Goal: Task Accomplishment & Management: Manage account settings

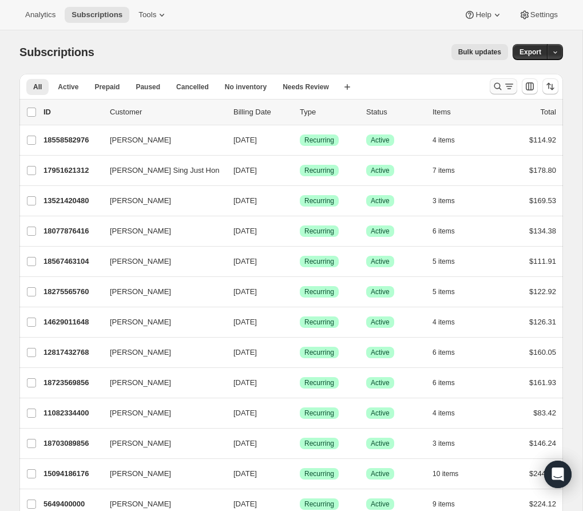
click at [492, 82] on icon "Search and filter results" at bounding box center [497, 86] width 11 height 11
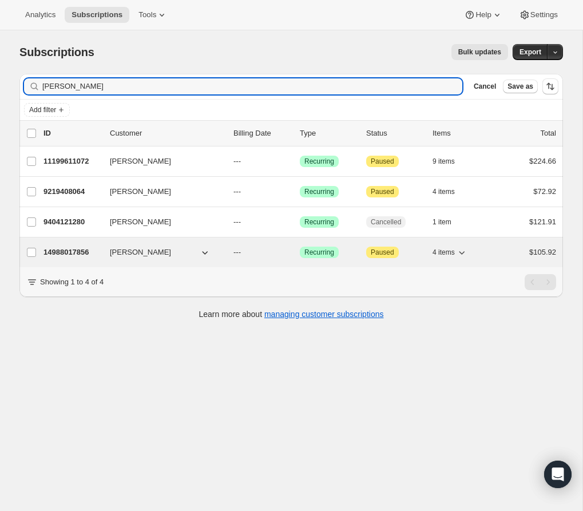
type input "marcia"
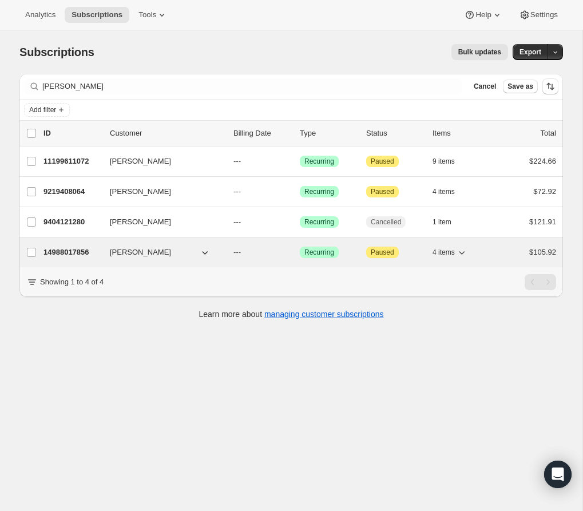
click at [70, 255] on p "14988017856" at bounding box center [71, 252] width 57 height 11
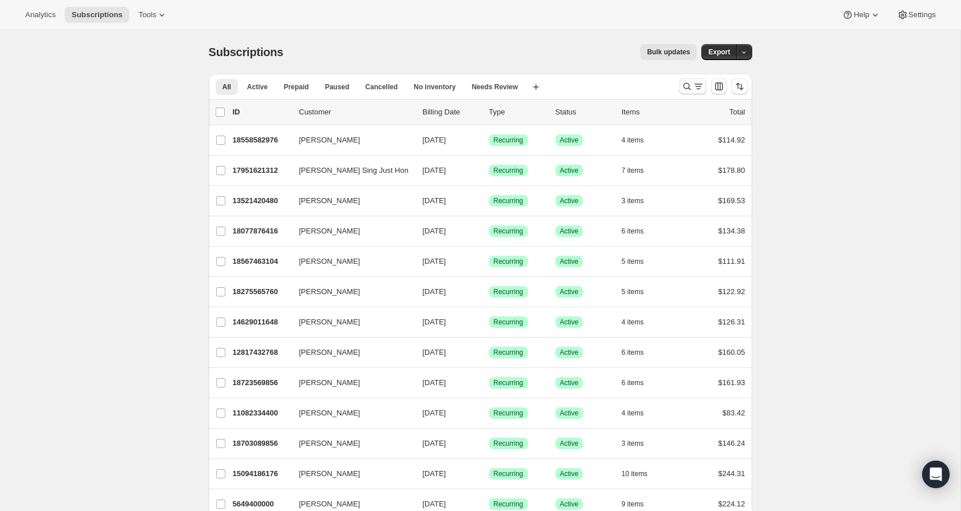
click at [681, 90] on icon "Search and filter results" at bounding box center [686, 86] width 11 height 11
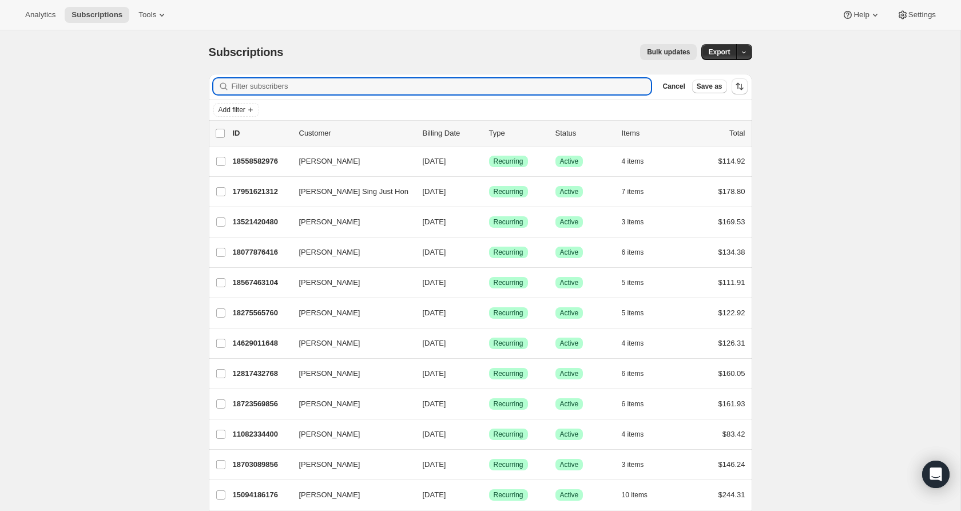
click at [627, 96] on div "Filter subscribers Cancel Save as" at bounding box center [481, 86] width 544 height 25
click at [609, 88] on input "Filter subscribers" at bounding box center [442, 86] width 420 height 16
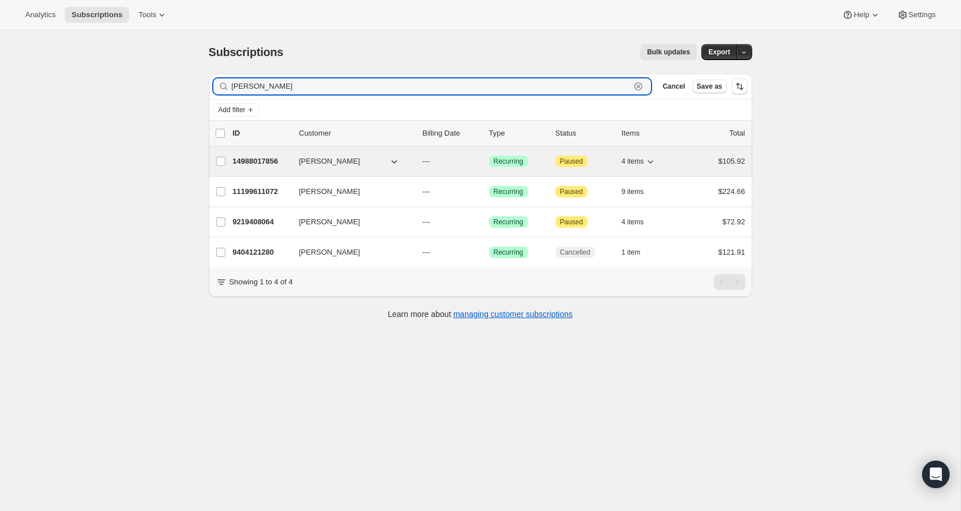
type input "marcia"
click at [267, 164] on p "14988017856" at bounding box center [261, 161] width 57 height 11
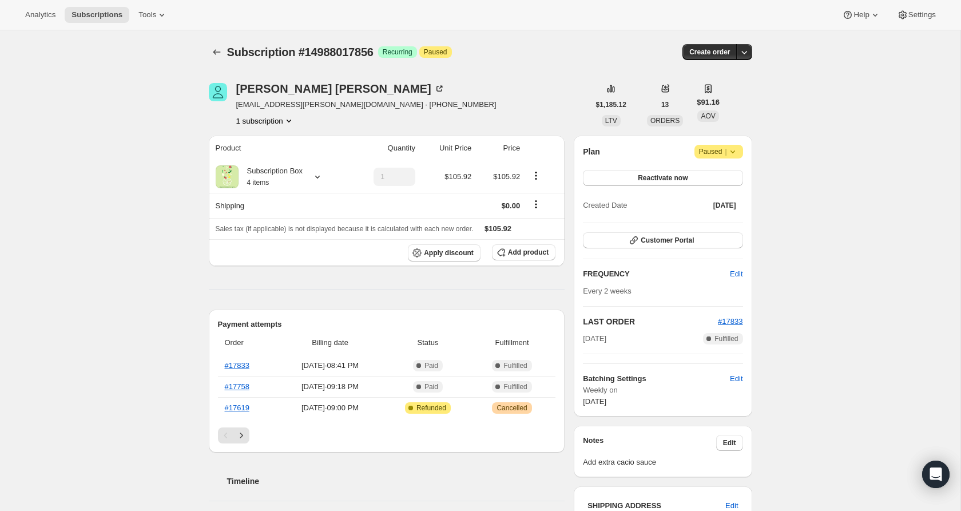
click at [736, 154] on icon at bounding box center [732, 151] width 11 height 11
click at [734, 148] on icon at bounding box center [732, 151] width 11 height 11
click at [723, 172] on button "Reactivate now" at bounding box center [663, 178] width 160 height 16
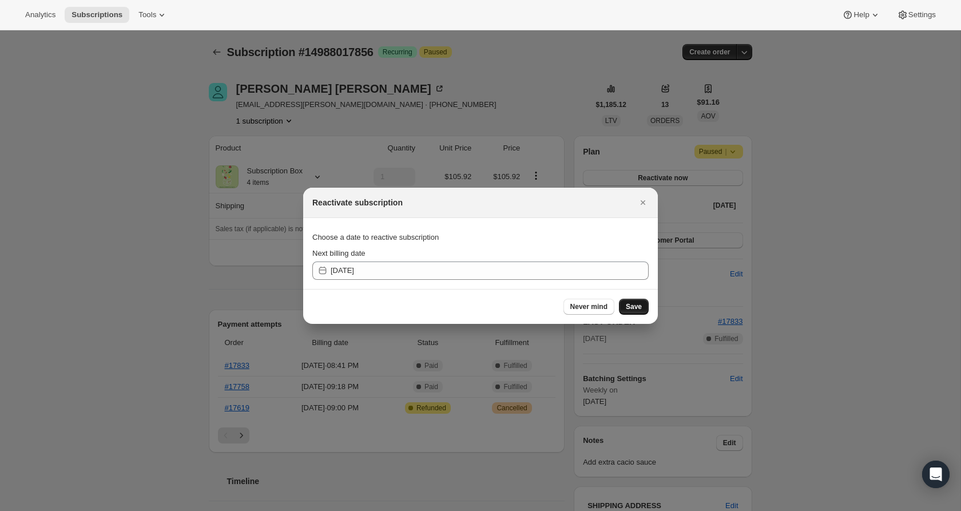
click at [634, 307] on span "Save" at bounding box center [634, 306] width 16 height 9
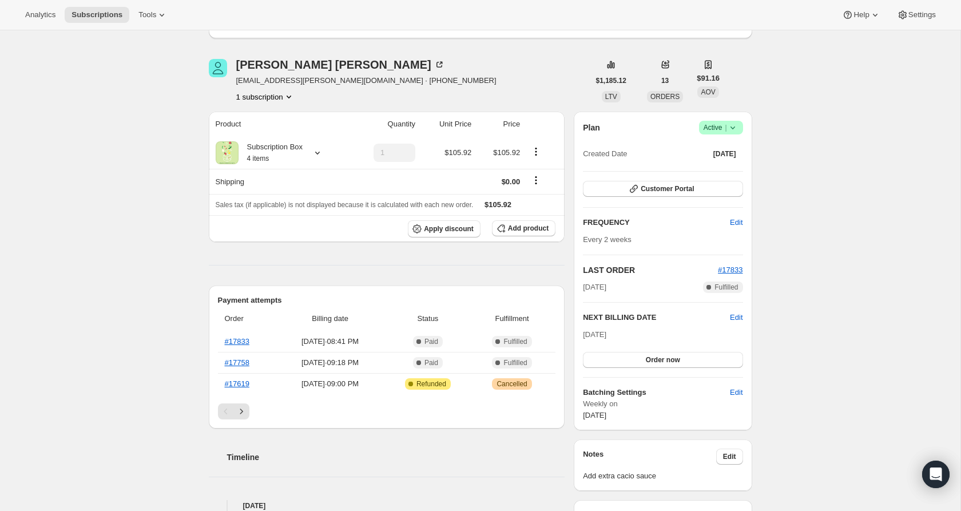
scroll to position [76, 0]
click at [720, 191] on button "Customer Portal" at bounding box center [663, 190] width 160 height 16
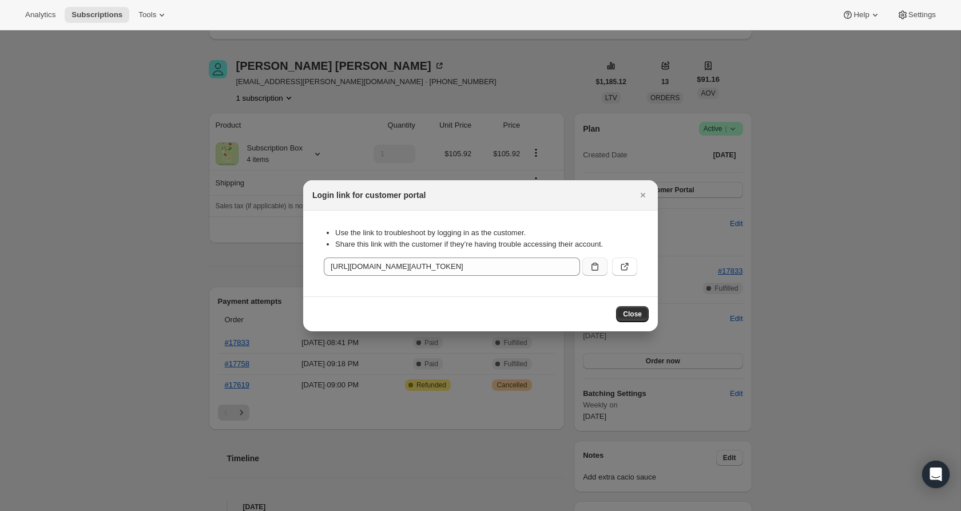
click at [590, 270] on icon ":rfo:" at bounding box center [594, 266] width 11 height 11
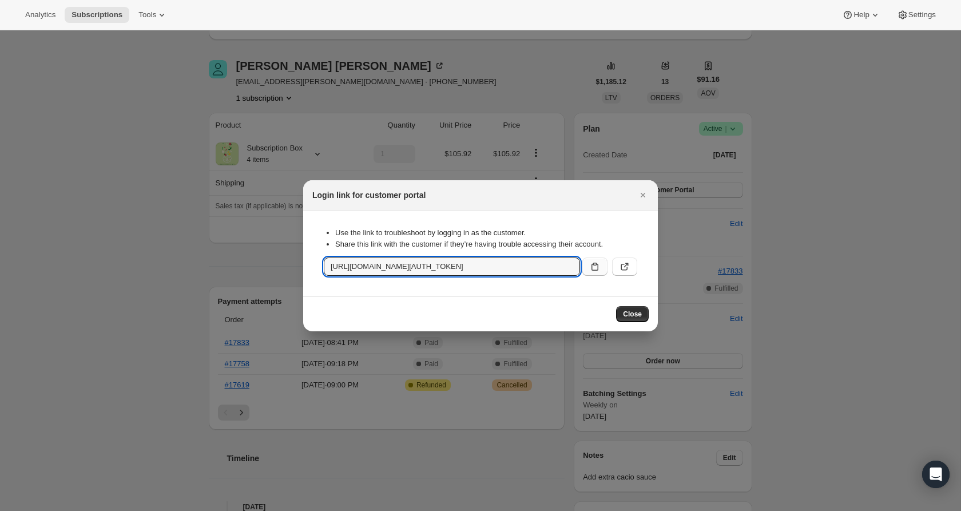
click at [116, 130] on div at bounding box center [480, 255] width 961 height 511
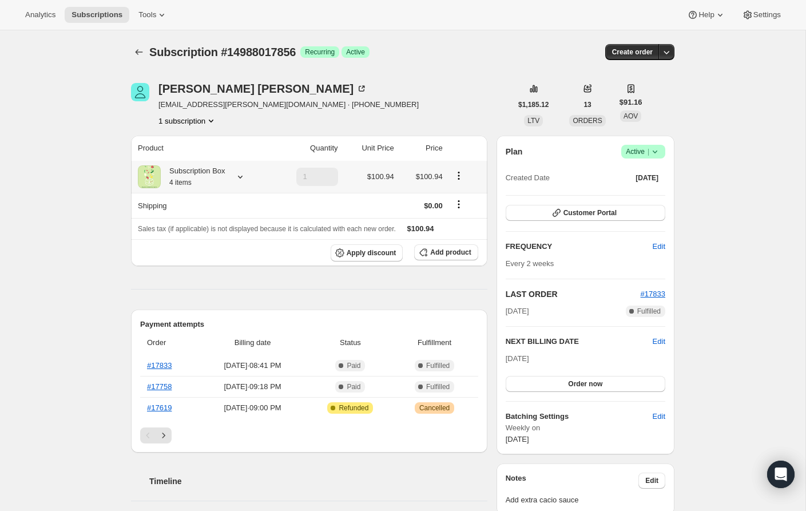
click at [243, 180] on icon at bounding box center [240, 176] width 11 height 11
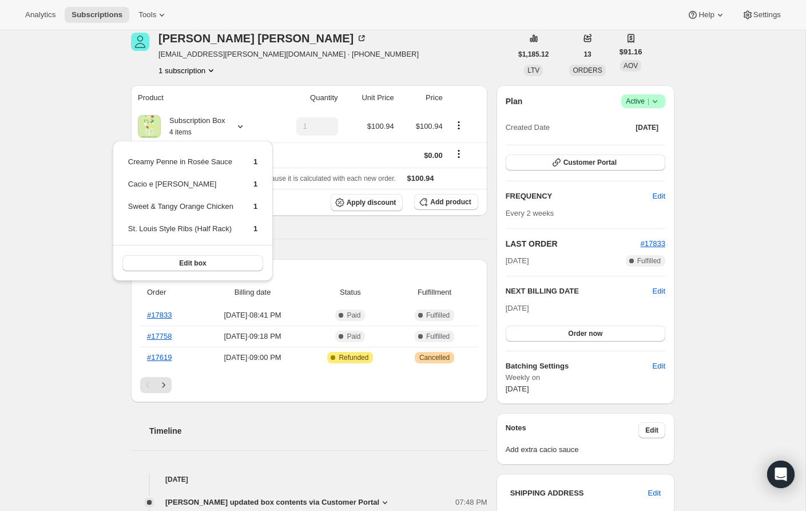
scroll to position [53, 0]
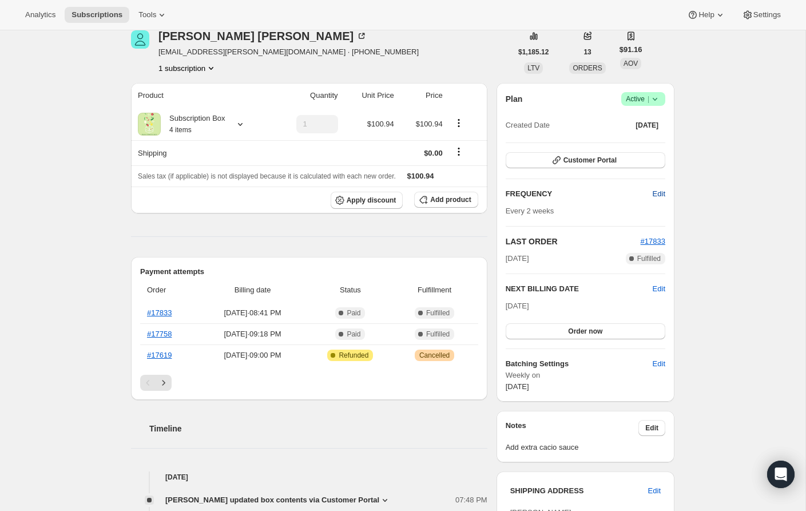
click at [582, 189] on span "Edit" at bounding box center [659, 193] width 13 height 11
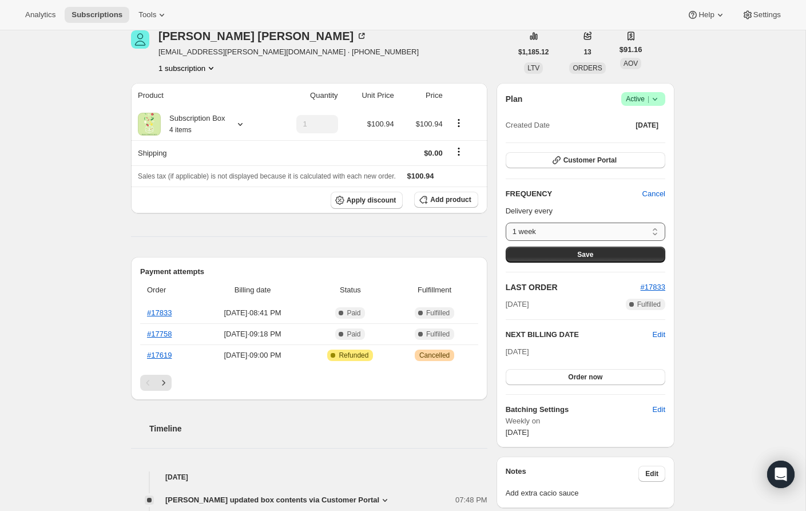
click at [582, 235] on select "1 week 2 weeks 3 weeks Custom..." at bounding box center [586, 232] width 160 height 18
select select "WEEK#3"
click at [506, 223] on select "1 week 2 weeks 3 weeks Custom..." at bounding box center [586, 232] width 160 height 18
click at [582, 251] on button "Save" at bounding box center [586, 255] width 160 height 16
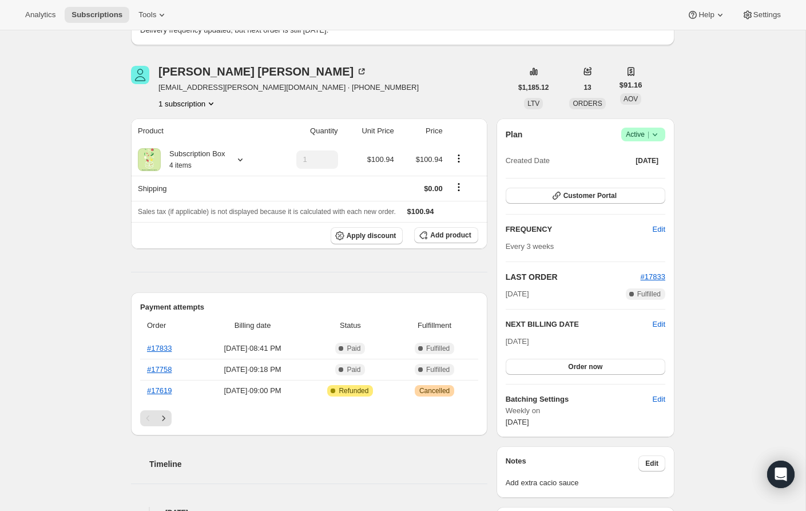
scroll to position [86, 0]
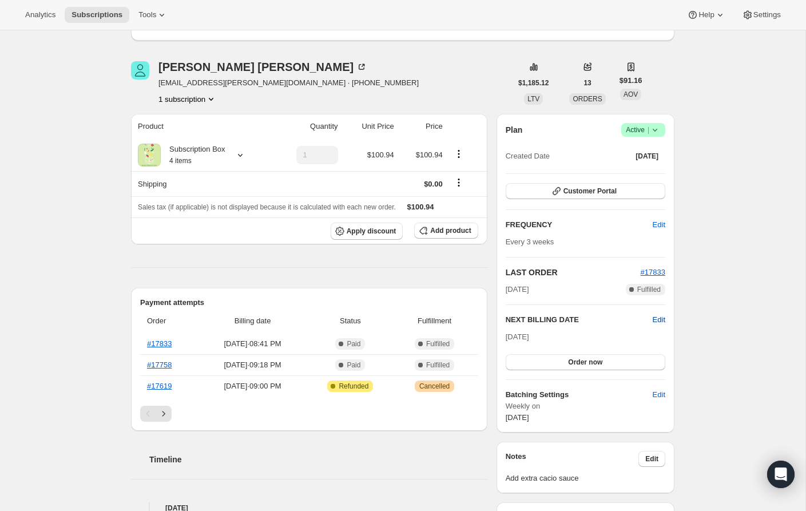
click at [582, 319] on span "Edit" at bounding box center [659, 319] width 13 height 11
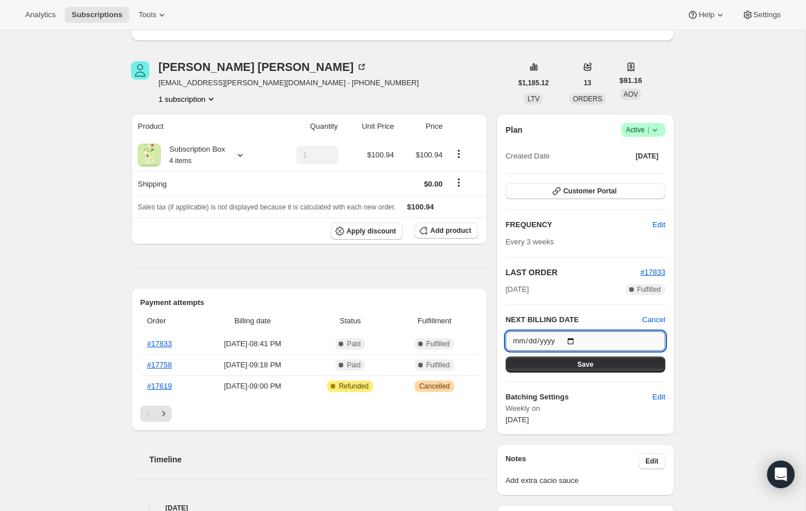
click at [576, 335] on input "2025-08-31" at bounding box center [586, 340] width 160 height 19
type input "2025-09-14"
click at [582, 363] on span "Save" at bounding box center [585, 364] width 16 height 9
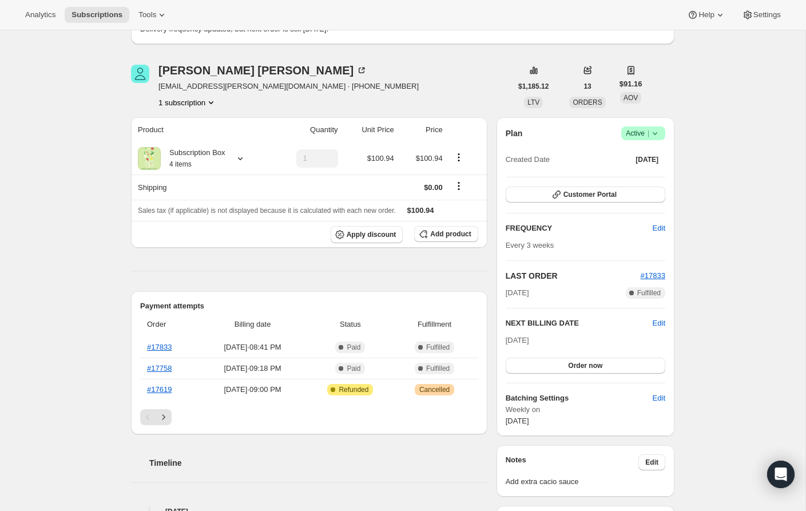
scroll to position [136, 0]
click at [582, 366] on button "Order now" at bounding box center [586, 365] width 160 height 16
click at [582, 366] on button "Click to confirm" at bounding box center [586, 365] width 160 height 16
